Goal: Task Accomplishment & Management: Manage account settings

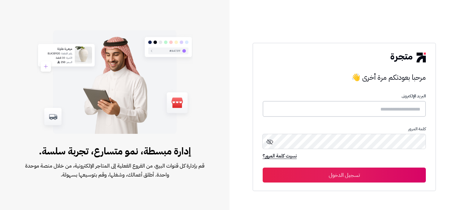
type input "**********"
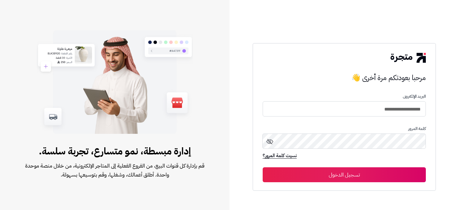
click at [355, 177] on button "تسجيل الدخول" at bounding box center [344, 174] width 163 height 15
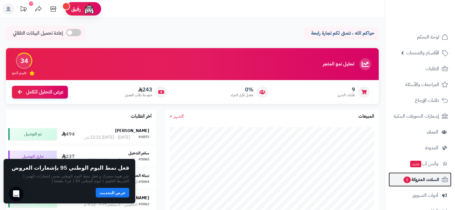
click at [419, 180] on span "السلات المتروكة 1" at bounding box center [421, 180] width 36 height 8
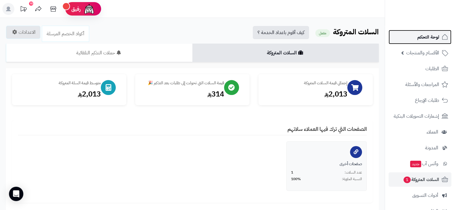
click at [420, 35] on span "لوحة التحكم" at bounding box center [428, 37] width 22 height 8
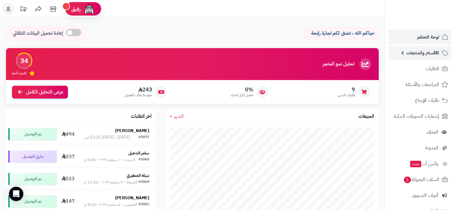
click at [420, 53] on span "الأقسام والمنتجات" at bounding box center [422, 53] width 33 height 8
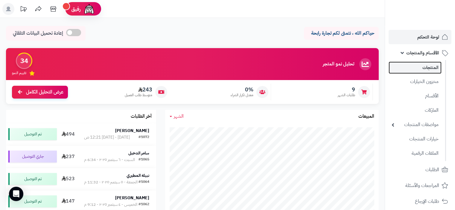
click at [428, 68] on link "المنتجات" at bounding box center [414, 68] width 53 height 12
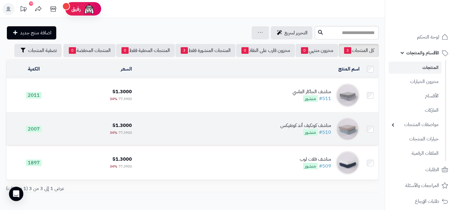
click at [268, 126] on td "مناشف كونكيف أند كونفيكس #510 منشور" at bounding box center [248, 128] width 228 height 33
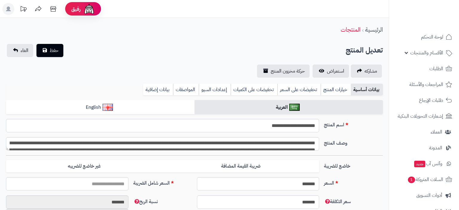
type input "*****"
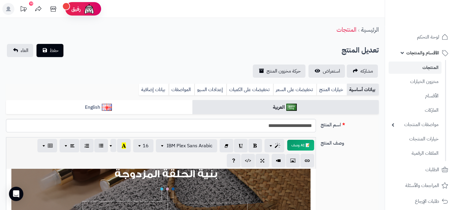
click at [429, 67] on link "المنتجات" at bounding box center [414, 68] width 53 height 12
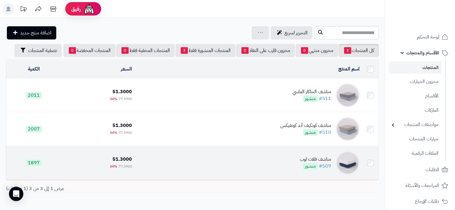
click at [312, 161] on div "مناشف فلات لوب" at bounding box center [315, 159] width 31 height 7
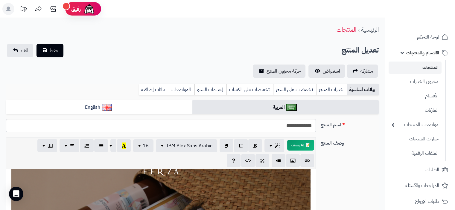
click at [432, 68] on link "المنتجات" at bounding box center [414, 68] width 53 height 12
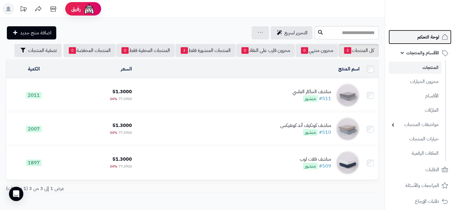
click at [423, 38] on span "لوحة التحكم" at bounding box center [428, 37] width 22 height 8
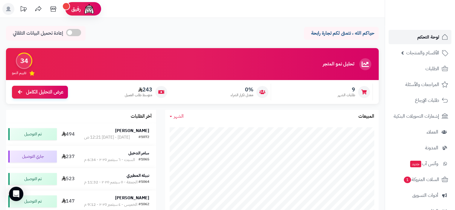
click at [427, 36] on span "لوحة التحكم" at bounding box center [428, 37] width 22 height 8
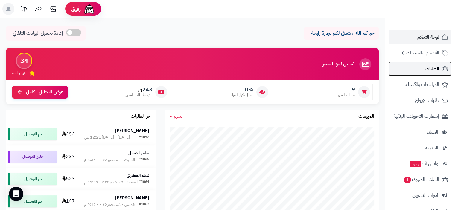
click at [432, 70] on span "الطلبات" at bounding box center [432, 69] width 14 height 8
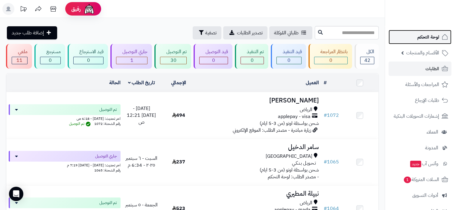
click at [433, 36] on span "لوحة التحكم" at bounding box center [428, 37] width 22 height 8
